Goal: Task Accomplishment & Management: Manage account settings

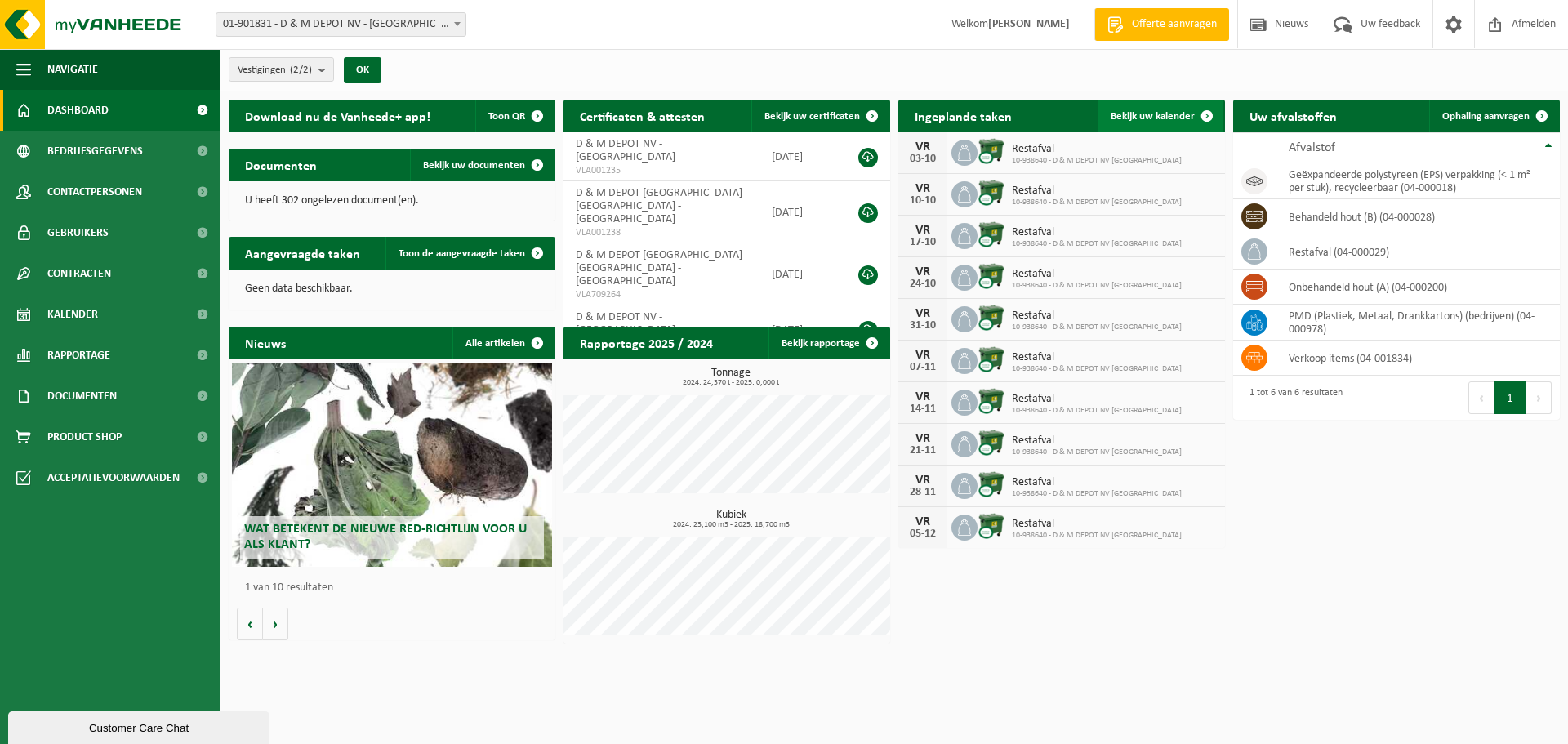
click at [1130, 111] on span "Bekijk uw kalender" at bounding box center [1152, 116] width 84 height 11
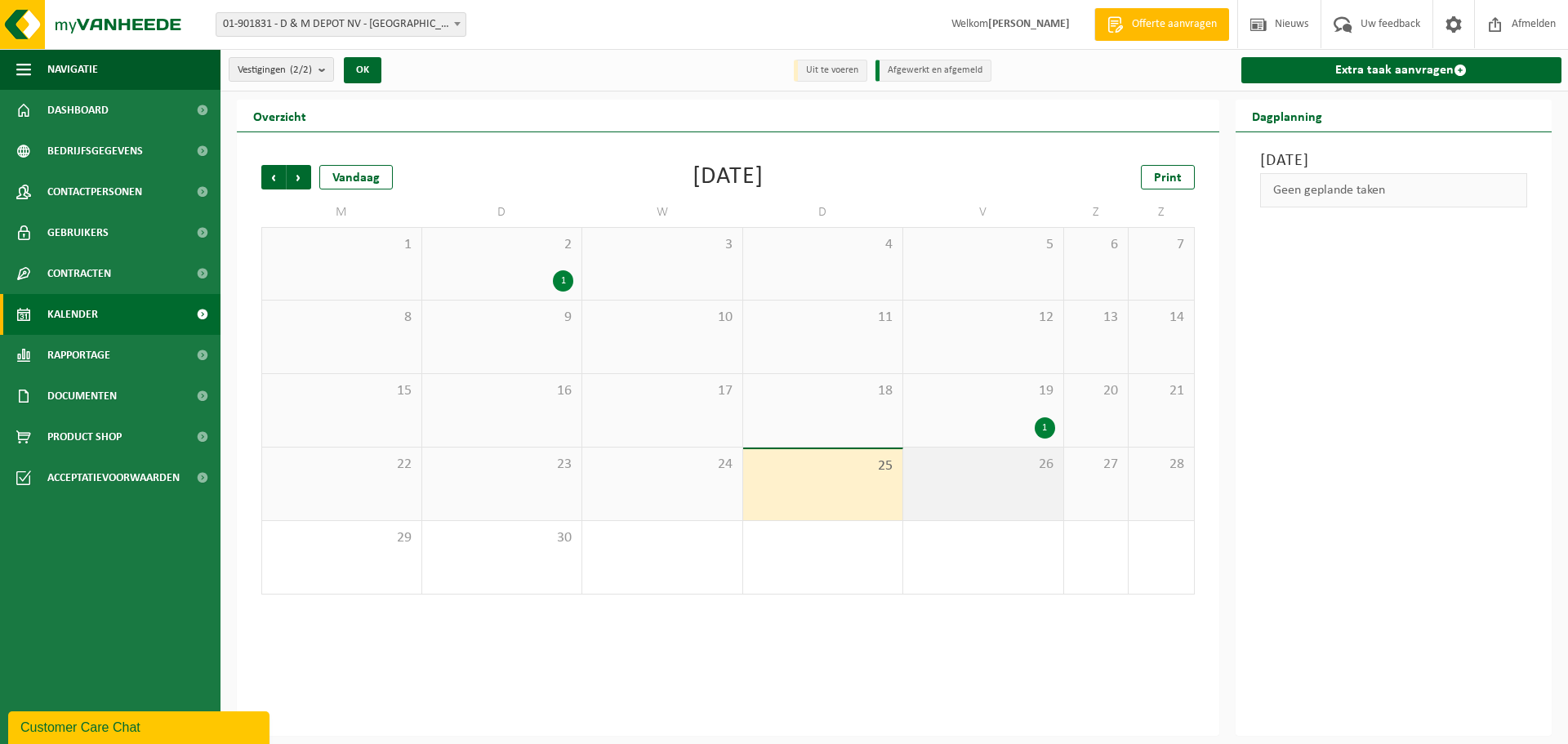
click at [1030, 478] on div "26" at bounding box center [983, 483] width 160 height 73
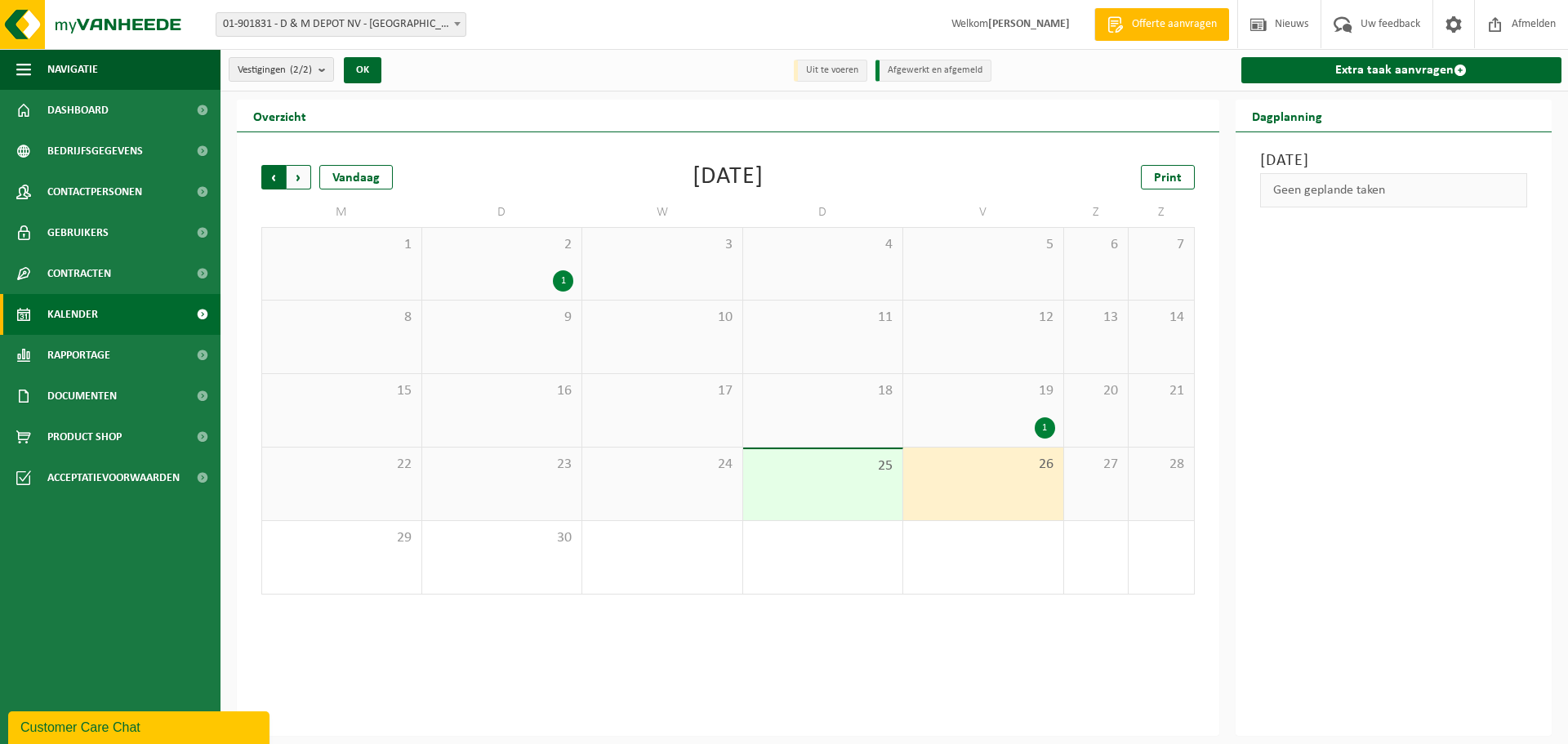
click at [307, 173] on span "Volgende" at bounding box center [299, 177] width 25 height 25
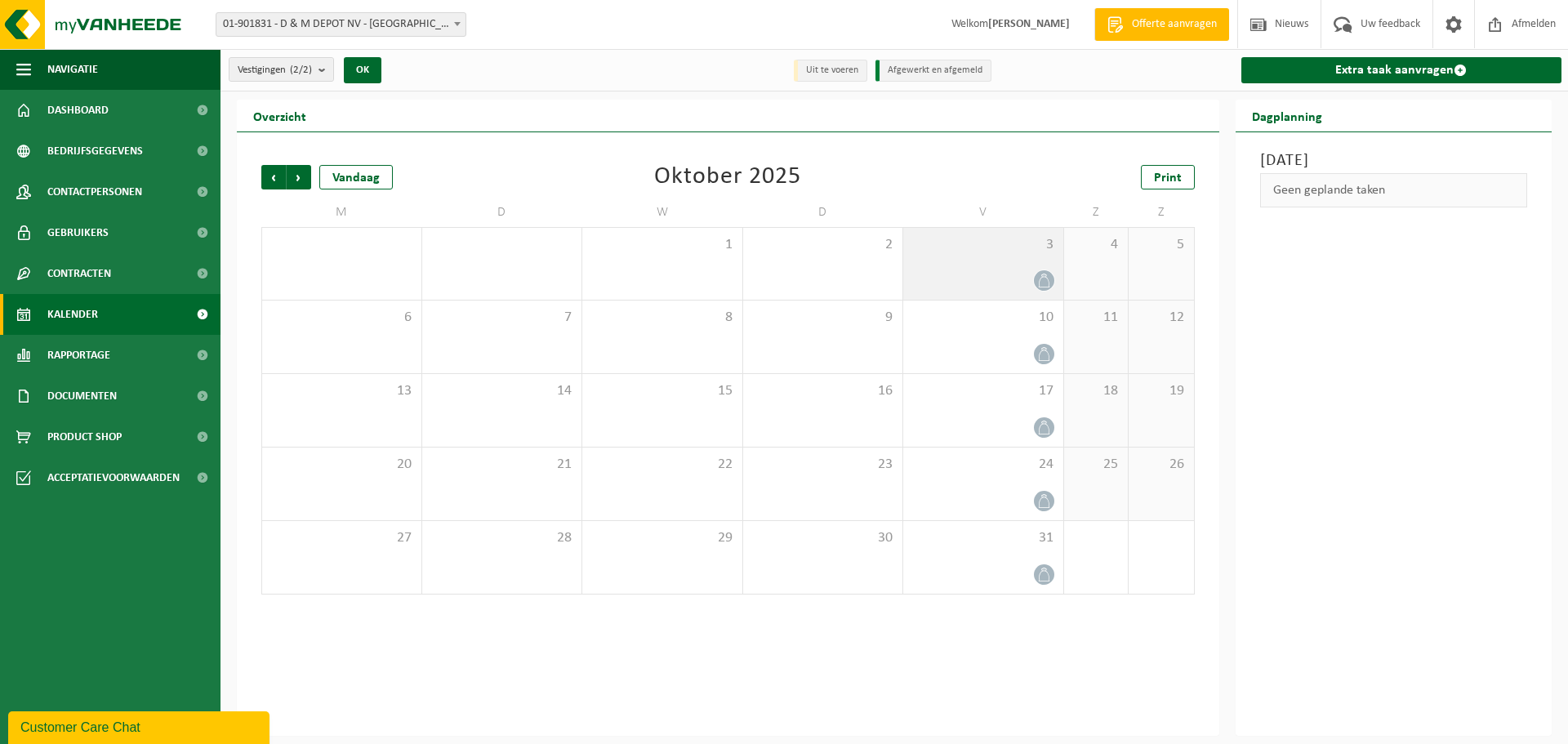
click at [1041, 278] on icon at bounding box center [1044, 280] width 14 height 14
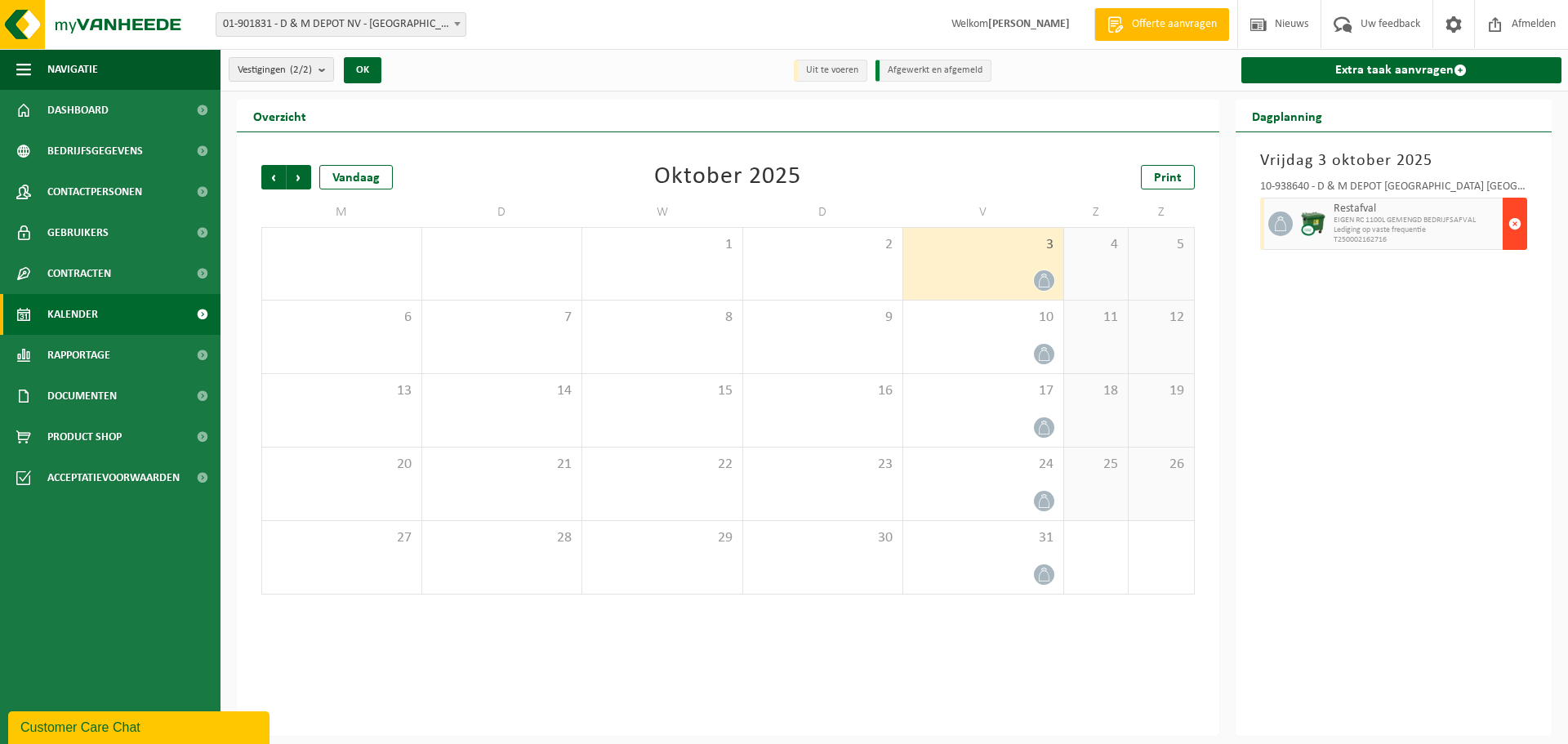
click at [1518, 218] on span "button" at bounding box center [1515, 223] width 13 height 32
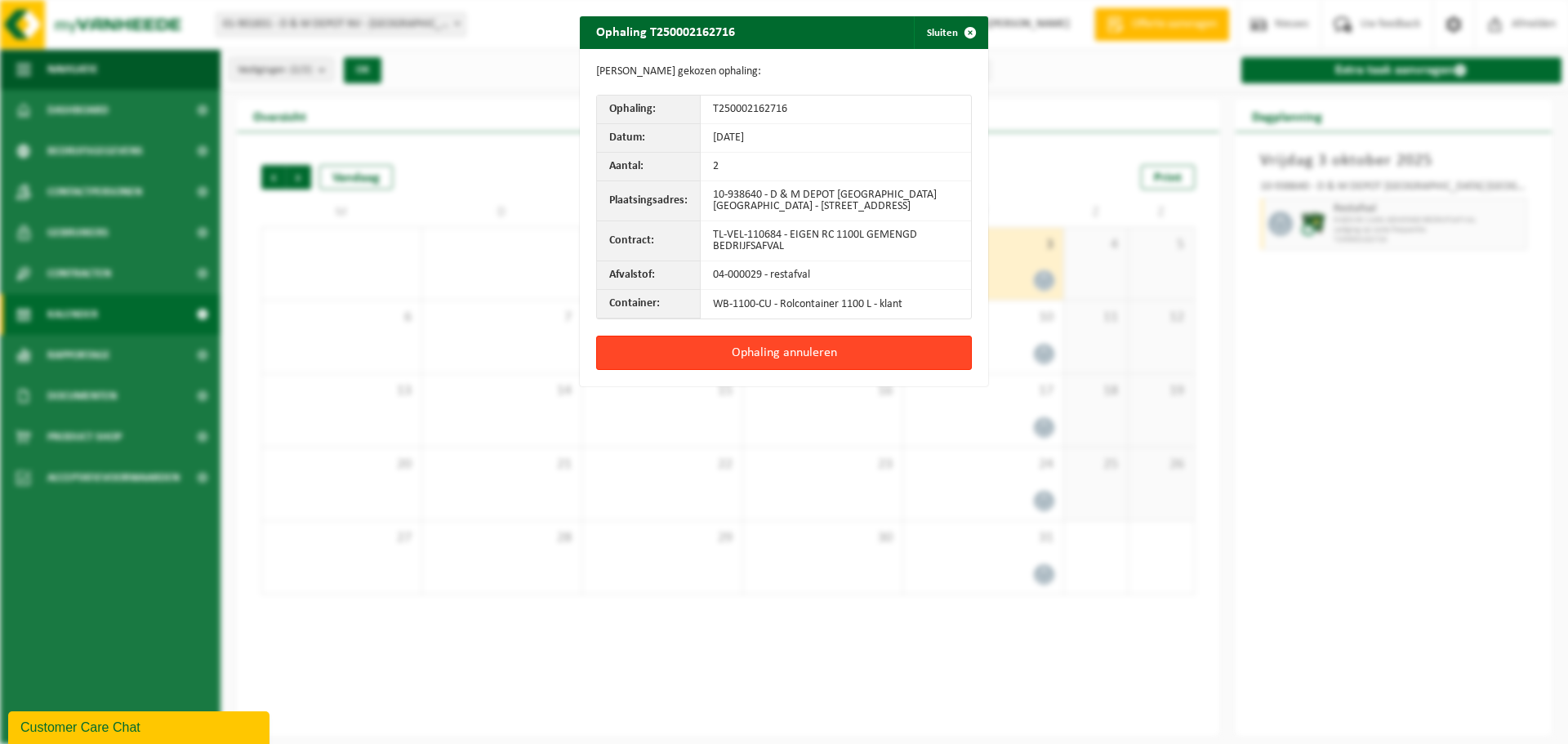
click at [761, 344] on button "Ophaling annuleren" at bounding box center [783, 352] width 375 height 34
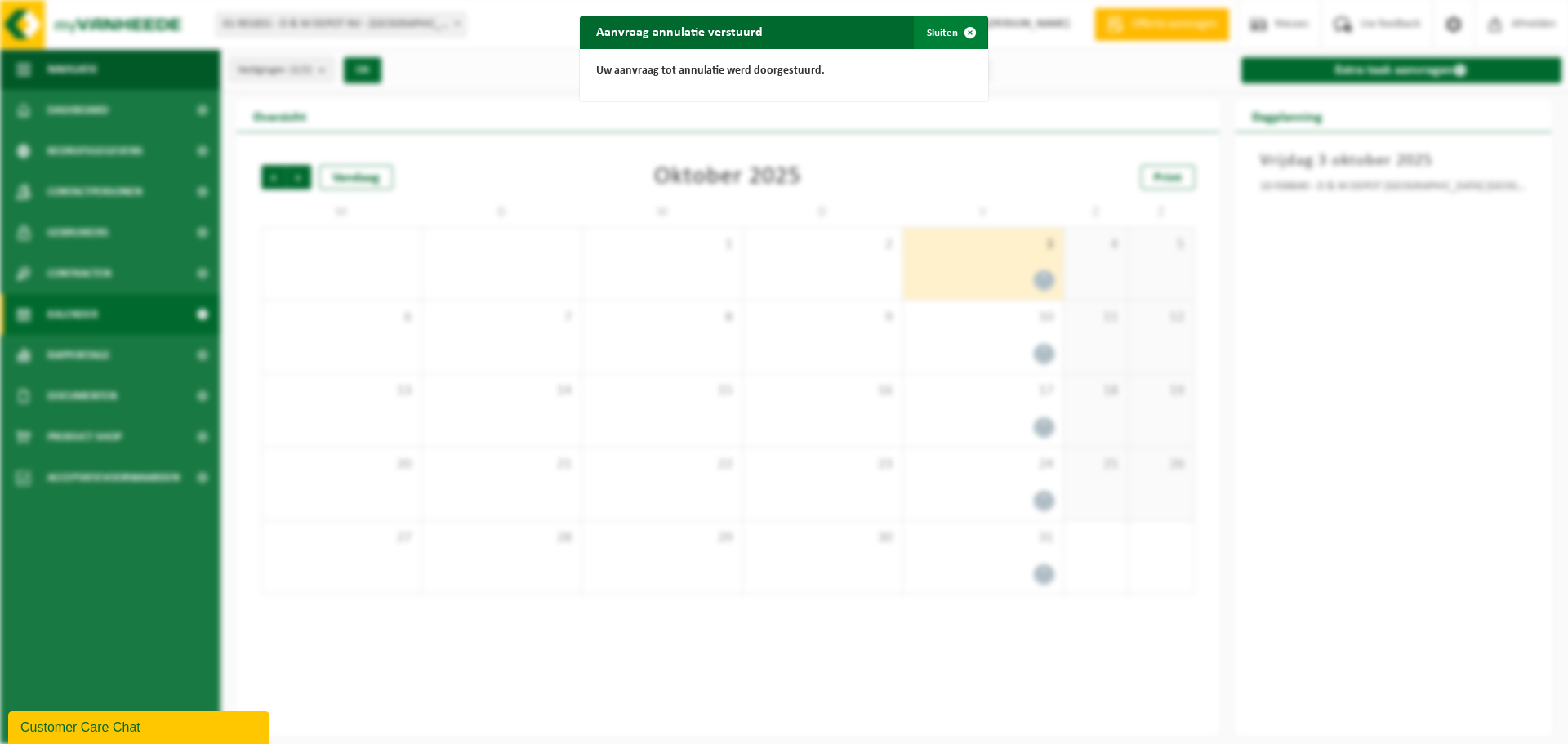
click at [946, 27] on button "Sluiten" at bounding box center [950, 32] width 73 height 32
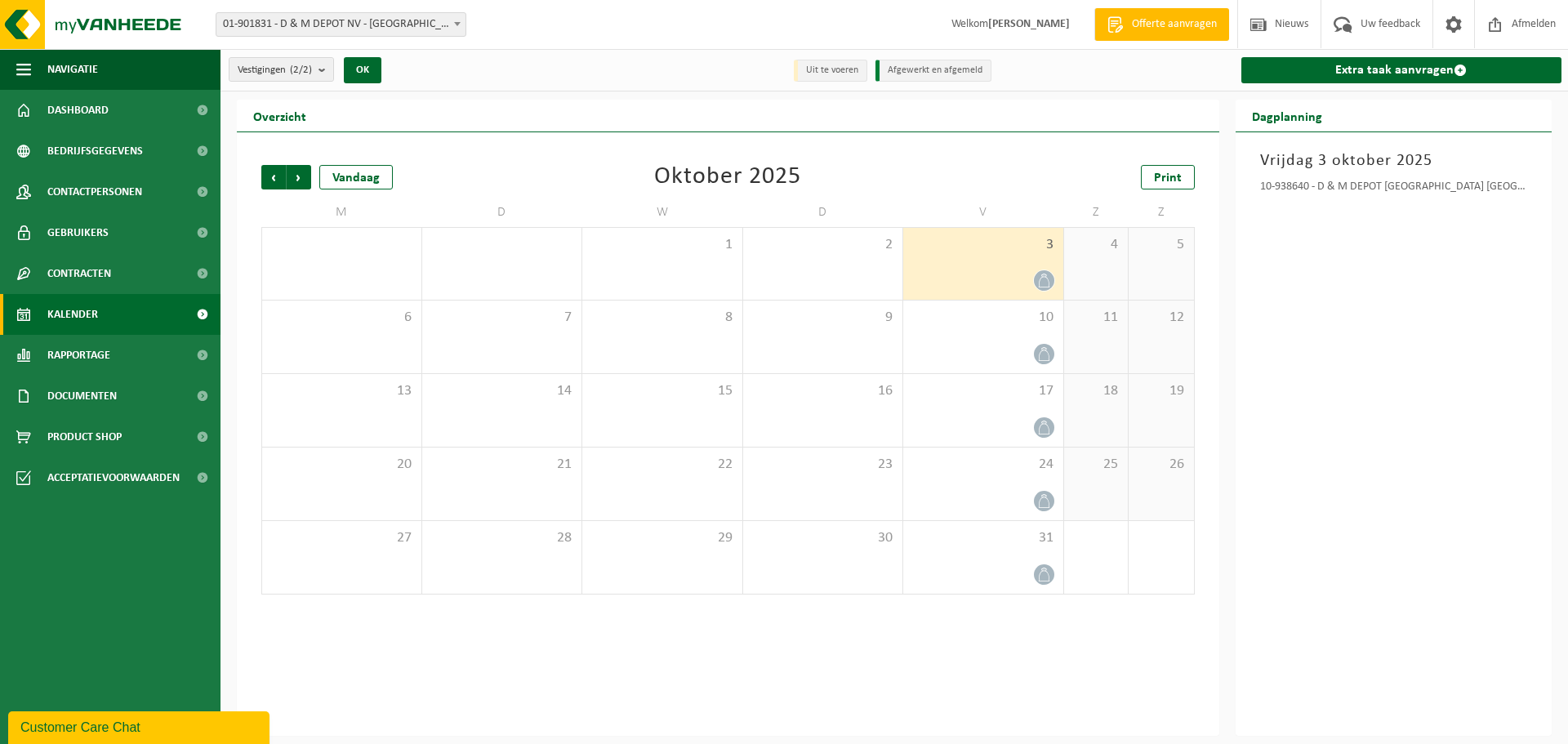
click at [1012, 269] on div at bounding box center [983, 280] width 144 height 22
